Goal: Information Seeking & Learning: Learn about a topic

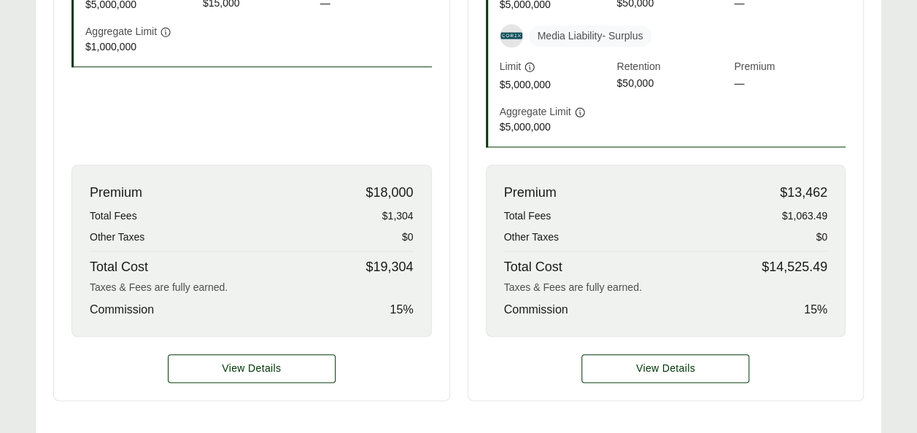
scroll to position [684, 0]
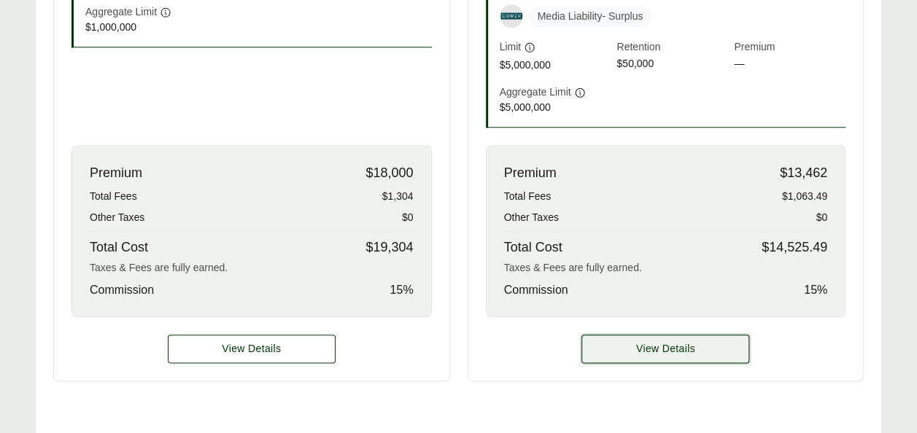
click at [676, 353] on button "View Details" at bounding box center [665, 349] width 168 height 28
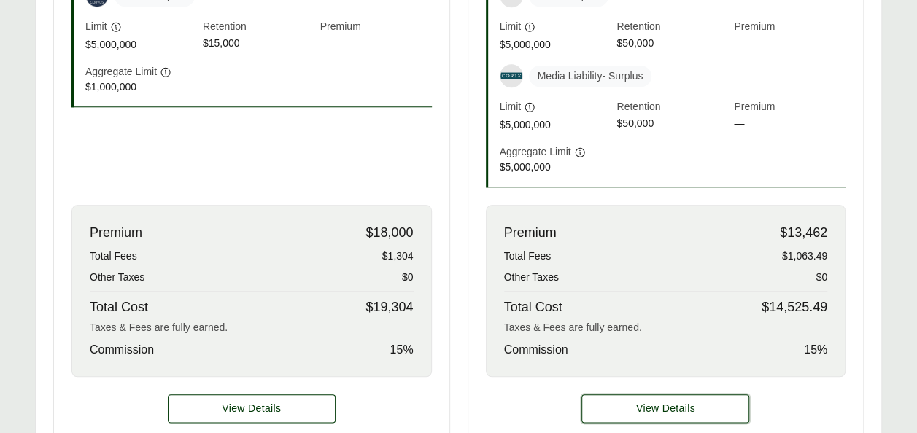
scroll to position [623, 0]
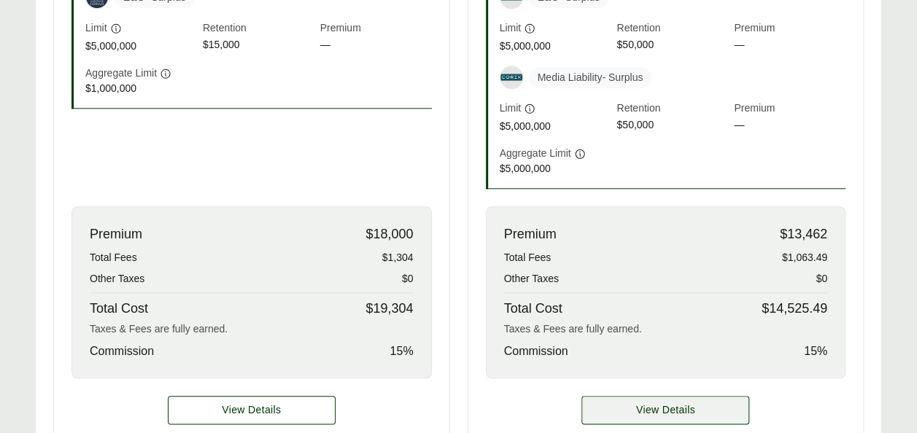
click at [650, 411] on span "View Details" at bounding box center [665, 409] width 59 height 15
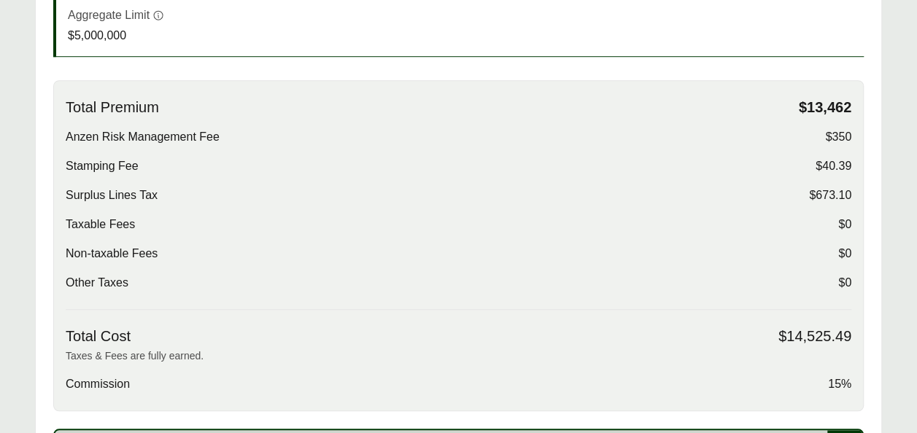
scroll to position [484, 0]
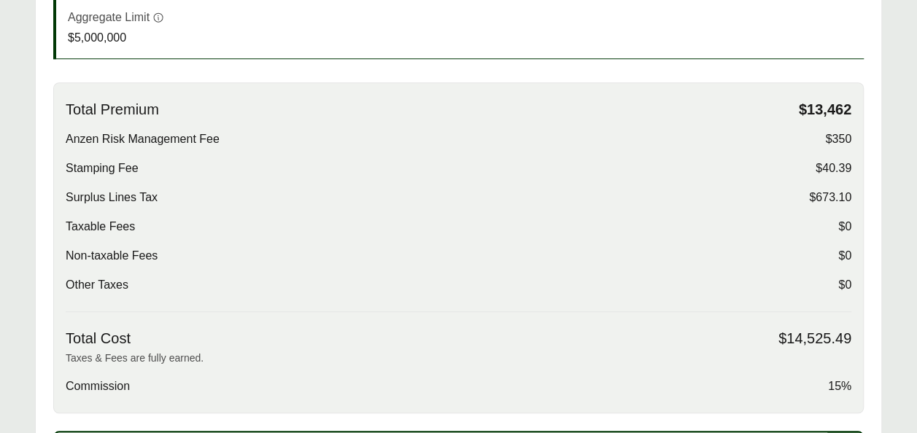
click at [857, 98] on div "Total Premium $13,462 Anzen Risk Management Fee $350 Stamping Fee $40.39 Surplu…" at bounding box center [458, 247] width 810 height 331
drag, startPoint x: 810, startPoint y: 200, endPoint x: 849, endPoint y: 191, distance: 39.6
click at [849, 191] on span "$673.10" at bounding box center [830, 197] width 42 height 17
click at [777, 229] on div "Taxable Fees $0" at bounding box center [458, 226] width 785 height 17
click at [833, 171] on span "$40.39" at bounding box center [833, 168] width 36 height 17
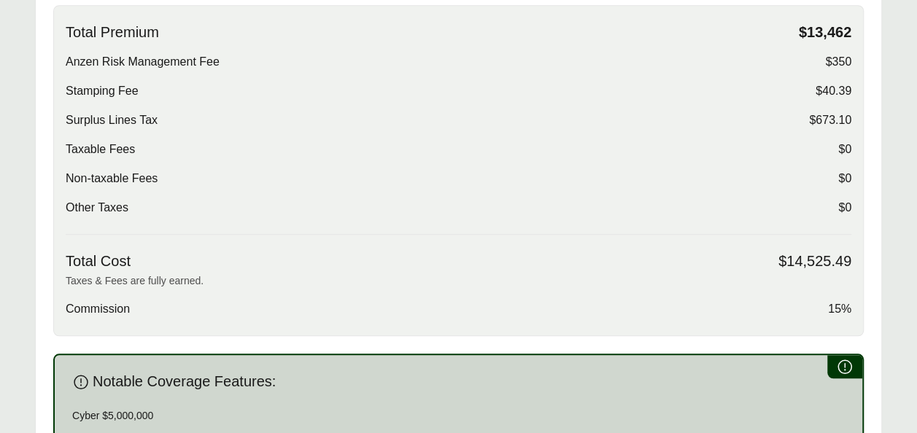
scroll to position [570, 0]
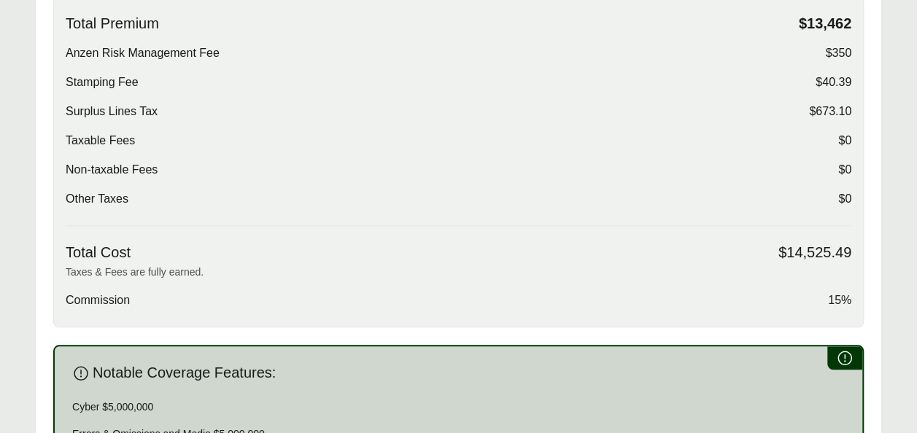
click at [836, 294] on span "15%" at bounding box center [839, 300] width 23 height 17
click at [726, 222] on div "Total Premium $13,462 Anzen Risk Management Fee $350 Stamping Fee $40.39 Surplu…" at bounding box center [458, 120] width 785 height 211
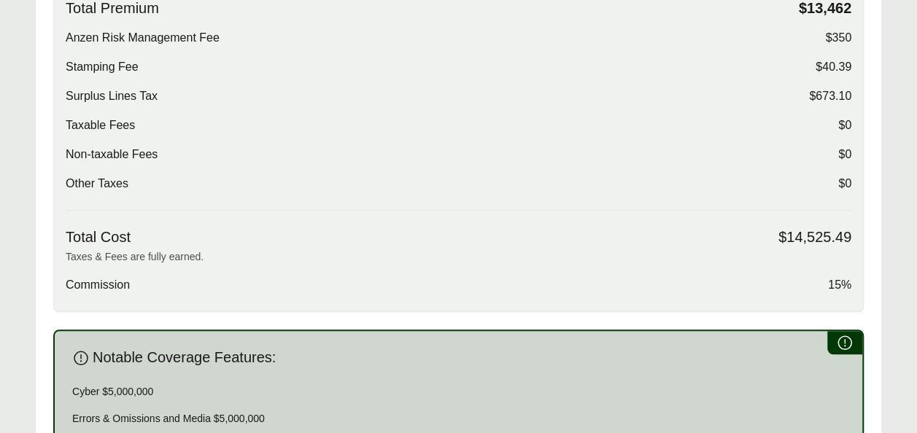
scroll to position [588, 0]
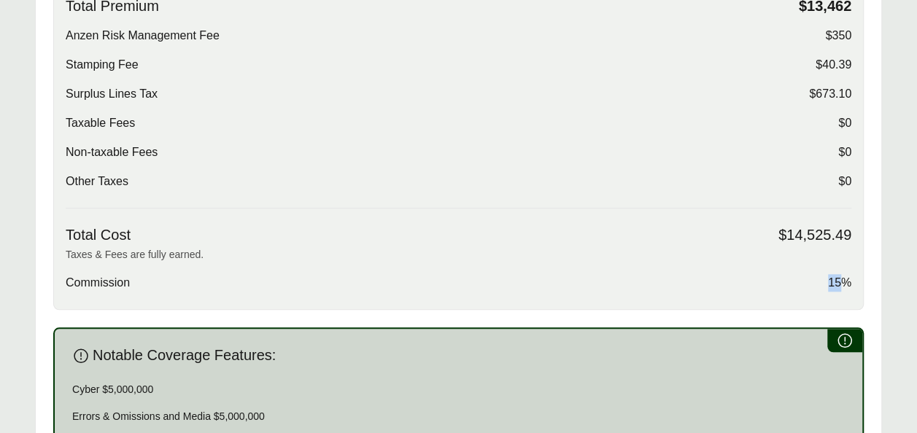
drag, startPoint x: 829, startPoint y: 282, endPoint x: 838, endPoint y: 284, distance: 9.0
click at [838, 284] on span "15%" at bounding box center [839, 282] width 23 height 17
click at [672, 259] on p "Taxes & Fees are fully earned." at bounding box center [458, 254] width 785 height 15
